Goal: Download file/media

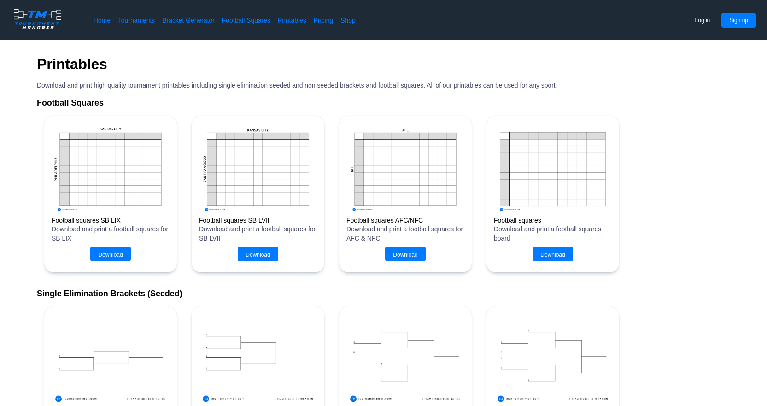
scroll to position [322, 0]
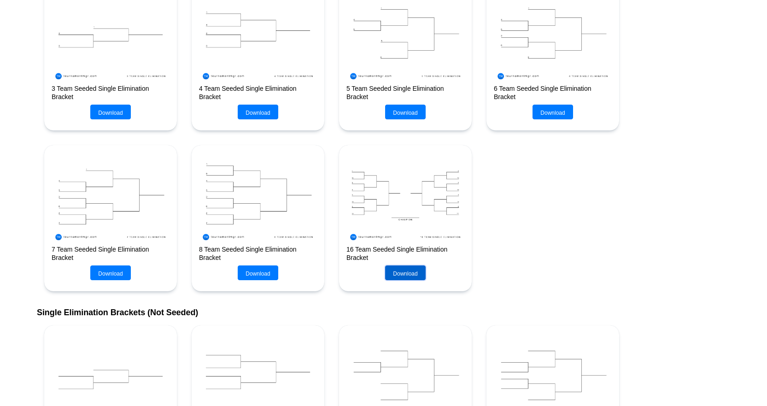
drag, startPoint x: 399, startPoint y: 201, endPoint x: 389, endPoint y: 276, distance: 75.7
click at [389, 276] on button "Download" at bounding box center [405, 272] width 40 height 15
